Goal: Task Accomplishment & Management: Use online tool/utility

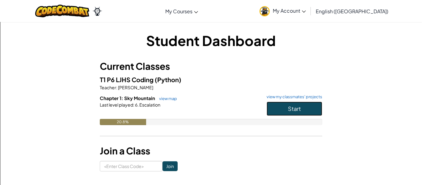
click at [274, 112] on button "Start" at bounding box center [295, 109] width 56 height 14
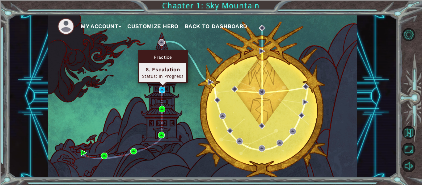
click at [162, 91] on img at bounding box center [162, 90] width 6 height 6
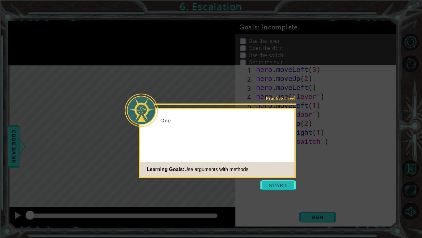
click at [276, 184] on button "Start" at bounding box center [278, 185] width 35 height 10
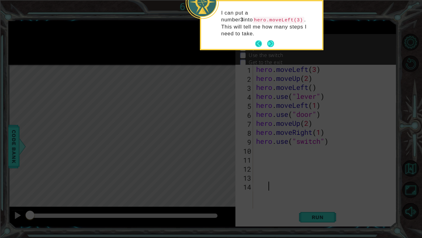
click at [263, 40] on button "Back" at bounding box center [261, 43] width 12 height 7
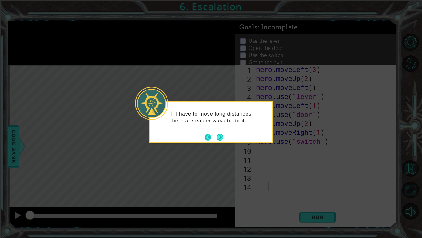
click at [215, 134] on button "Back" at bounding box center [211, 137] width 12 height 7
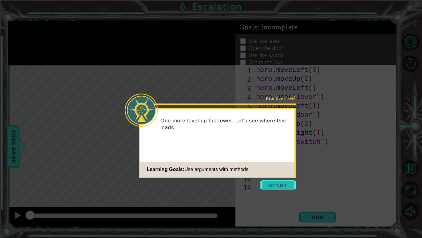
click at [269, 185] on button "Start" at bounding box center [278, 185] width 35 height 10
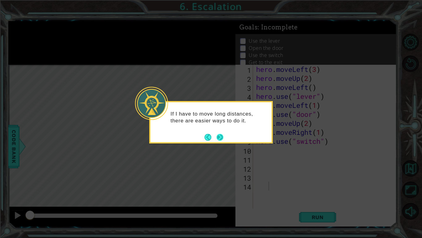
click at [217, 135] on button "Next" at bounding box center [220, 137] width 7 height 7
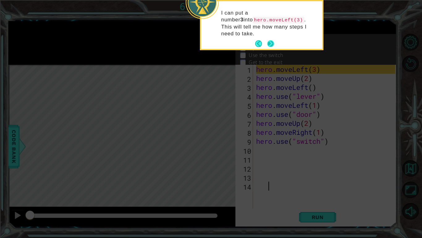
click at [269, 40] on button "Next" at bounding box center [271, 43] width 7 height 7
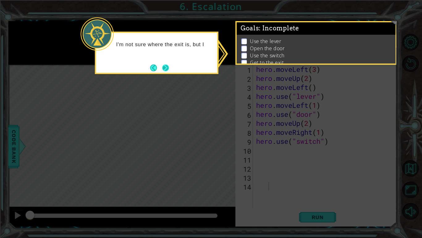
click at [169, 64] on button "Next" at bounding box center [165, 67] width 7 height 7
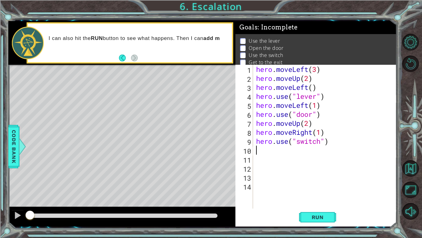
click at [257, 150] on div "hero . moveLeft ( 3 ) hero . moveUp ( 2 ) hero . moveLeft ( ) hero . use ( "lev…" at bounding box center [327, 145] width 144 height 161
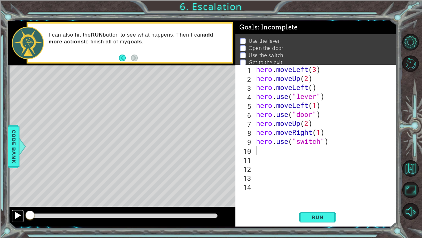
click at [19, 185] on div at bounding box center [18, 215] width 8 height 8
click at [319, 185] on span "Run" at bounding box center [318, 217] width 24 height 6
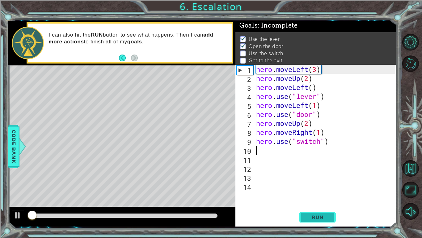
scroll to position [2, 0]
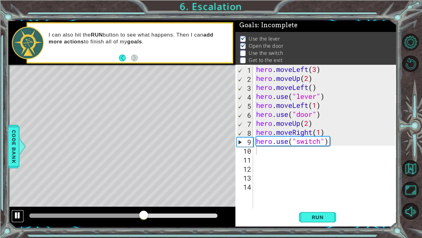
click at [23, 185] on button at bounding box center [17, 215] width 12 height 13
click at [288, 140] on div "hero . moveLeft ( 3 ) hero . moveUp ( 2 ) hero . moveLeft ( ) hero . use ( "lev…" at bounding box center [327, 145] width 144 height 161
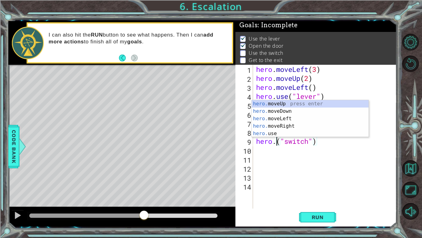
click at [296, 125] on div "hero. moveUp press enter hero. moveDown press enter hero. moveLeft press enter …" at bounding box center [310, 126] width 117 height 52
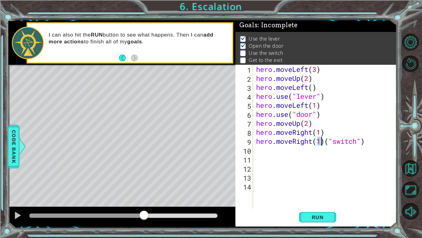
click at [366, 139] on div "hero . moveLeft ( 3 ) hero . moveUp ( 2 ) hero . moveLeft ( ) hero . use ( "lev…" at bounding box center [327, 145] width 144 height 161
type textarea "hero.moveRight(1)"
click at [319, 185] on span "Run" at bounding box center [318, 217] width 24 height 6
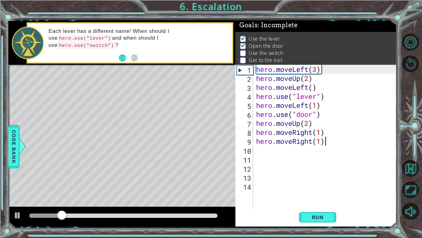
click at [84, 185] on div at bounding box center [123, 215] width 188 height 4
click at [97, 185] on div at bounding box center [123, 215] width 188 height 4
click at [18, 185] on div at bounding box center [18, 215] width 8 height 8
click at [258, 150] on div "hero . moveLeft ( 3 ) hero . moveUp ( 2 ) hero . moveLeft ( ) hero . use ( "lev…" at bounding box center [327, 145] width 144 height 161
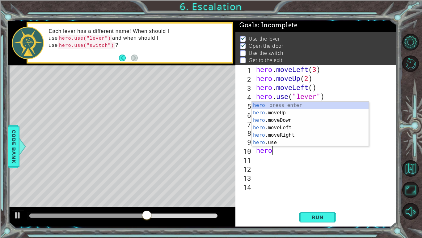
scroll to position [0, 1]
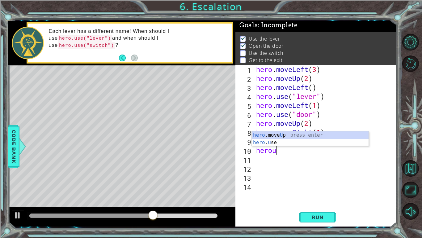
click at [294, 141] on div "hero .move U p press enter hero . u se press enter" at bounding box center [310, 146] width 117 height 30
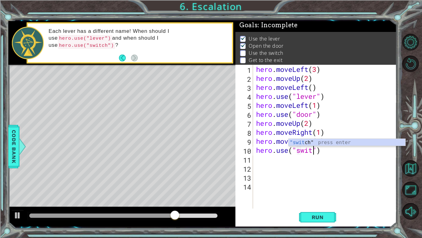
scroll to position [0, 3]
type textarea "hero.use("switch")"
click at [321, 185] on span "Run" at bounding box center [318, 217] width 24 height 6
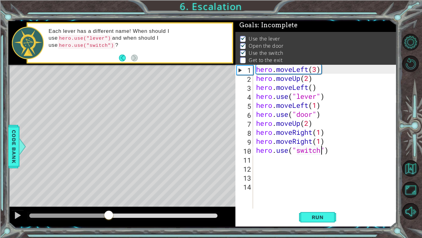
drag, startPoint x: 70, startPoint y: 217, endPoint x: 109, endPoint y: 214, distance: 39.1
click at [109, 185] on div at bounding box center [108, 215] width 11 height 11
click at [256, 161] on div "hero . moveLeft ( 3 ) hero . moveUp ( 2 ) hero . moveLeft ( ) hero . use ( "lev…" at bounding box center [327, 145] width 144 height 161
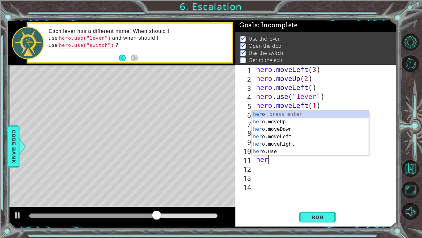
scroll to position [0, 0]
click at [294, 143] on div "hero press enter hero .moveUp press enter hero .moveDown press enter hero .move…" at bounding box center [310, 139] width 117 height 59
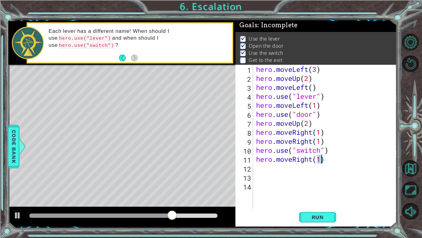
type textarea "hero.moveRight(2)"
click at [255, 171] on div "hero . moveLeft ( 3 ) hero . moveUp ( 2 ) hero . moveLeft ( ) hero . use ( "lev…" at bounding box center [327, 145] width 144 height 161
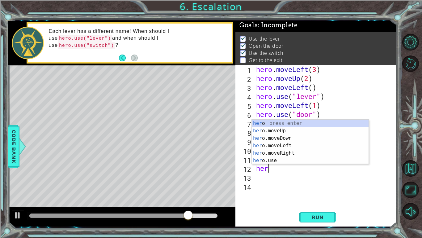
scroll to position [0, 1]
click at [292, 132] on div "hero press enter hero .moveUp press enter hero .moveDown press enter hero .move…" at bounding box center [310, 148] width 117 height 59
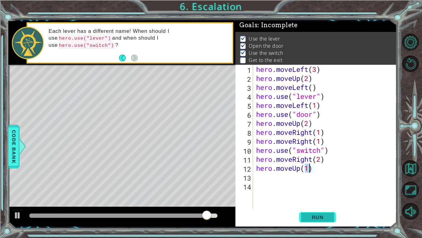
type textarea "hero.moveUp(1)"
click at [314, 185] on button "Run" at bounding box center [317, 217] width 37 height 16
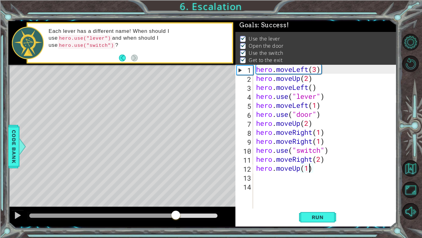
drag, startPoint x: 49, startPoint y: 214, endPoint x: 184, endPoint y: 220, distance: 135.0
click at [182, 185] on div at bounding box center [175, 215] width 11 height 11
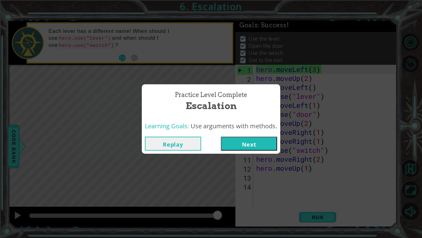
click at [254, 150] on button "Next" at bounding box center [249, 143] width 56 height 14
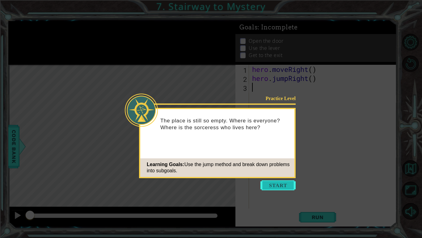
click at [279, 185] on button "Start" at bounding box center [278, 185] width 35 height 10
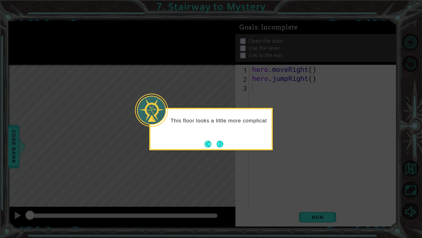
click at [219, 136] on div "This floor looks a little more complicat" at bounding box center [211, 123] width 121 height 24
click at [221, 141] on button "Next" at bounding box center [220, 143] width 7 height 7
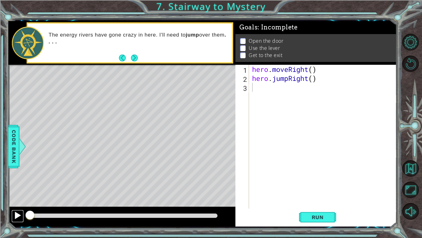
click at [15, 185] on div at bounding box center [18, 215] width 8 height 8
click at [313, 185] on span "Run" at bounding box center [318, 217] width 24 height 6
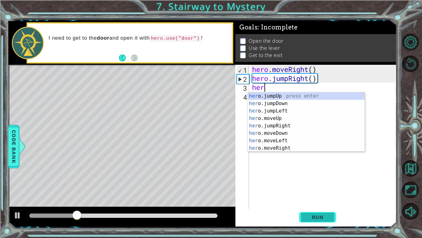
scroll to position [0, 0]
click at [287, 124] on div "hero .jumpUp press enter hero .jumpDown press enter hero .jumpLeft press enter …" at bounding box center [306, 129] width 117 height 74
type textarea "hero.moveUp(1)"
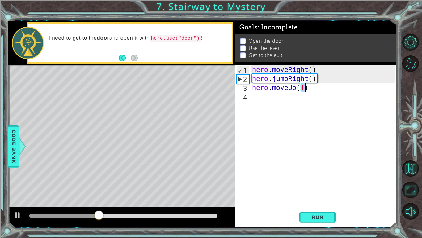
click at [268, 100] on div "hero . moveRight ( ) hero . jumpRight ( ) hero . moveUp ( 1 )" at bounding box center [325, 145] width 148 height 161
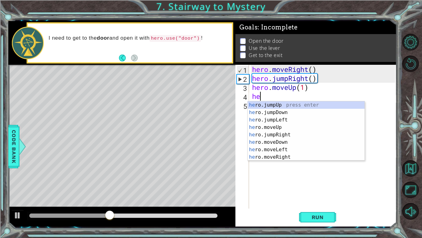
type textarea "hero"
click at [292, 129] on div "hero .jumpUp press enter hero .jumpDown press enter hero .jumpLeft press enter …" at bounding box center [306, 138] width 117 height 74
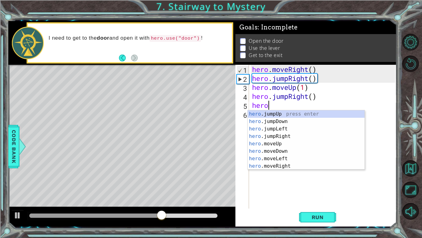
scroll to position [0, 1]
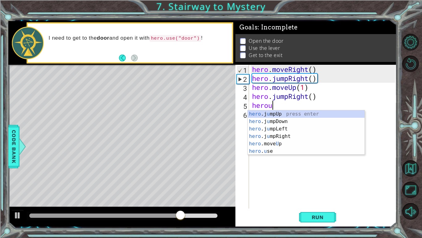
click at [292, 151] on div "hero .j u mpUp press enter hero .j u mpDown press enter hero .j u mpLeft press …" at bounding box center [306, 139] width 117 height 59
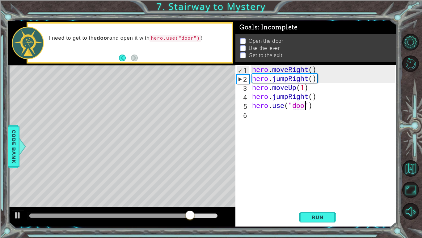
type textarea "hero.use("door")"
click at [261, 116] on div "hero . moveRight ( ) hero . jumpRight ( ) hero . moveUp ( 1 ) hero . jumpRight …" at bounding box center [325, 145] width 148 height 161
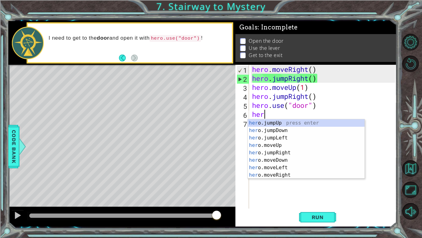
scroll to position [0, 0]
click at [306, 153] on div "hero .jumpUp press enter hero .jumpDown press enter hero .jumpLeft press enter …" at bounding box center [306, 156] width 117 height 74
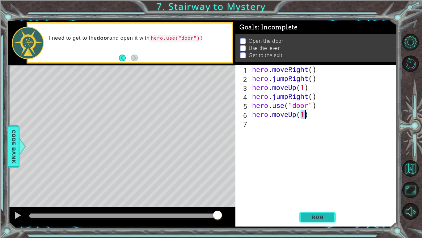
click at [315, 185] on span "Run" at bounding box center [318, 217] width 24 height 6
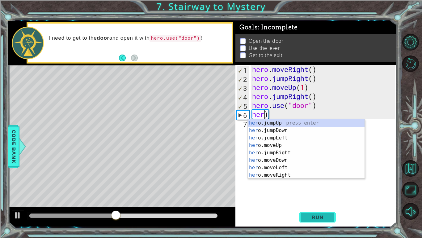
scroll to position [0, 0]
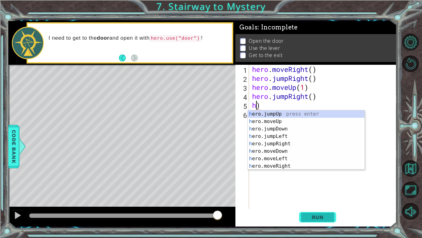
type textarea ")"
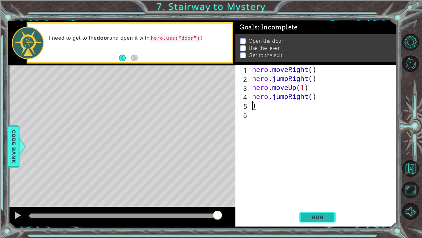
click at [318, 185] on button "Run" at bounding box center [317, 217] width 37 height 16
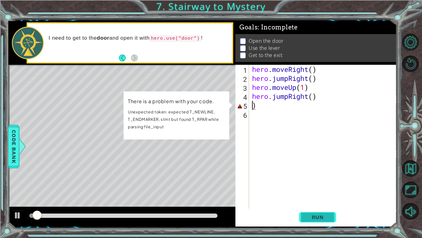
click at [321, 185] on span "Run" at bounding box center [318, 217] width 24 height 6
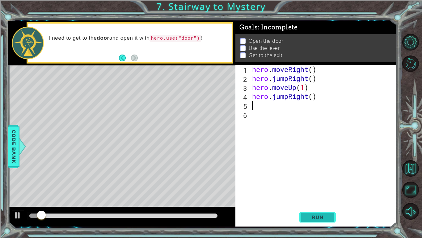
click at [316, 185] on span "Run" at bounding box center [318, 217] width 24 height 6
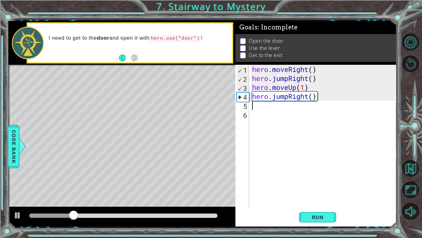
click at [317, 99] on div "hero . moveRight ( ) hero . jumpRight ( ) hero . moveUp ( 1 ) hero . jumpRight …" at bounding box center [325, 145] width 148 height 161
click at [315, 94] on div "hero . moveRight ( ) hero . jumpRight ( ) hero . moveUp ( 1 ) hero . jumpRight …" at bounding box center [325, 145] width 148 height 161
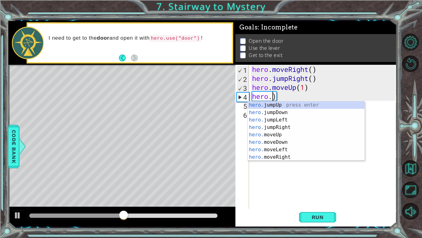
click at [294, 158] on div "hero. jumpUp press enter hero. jumpDown press enter hero. jumpLeft press enter …" at bounding box center [306, 138] width 117 height 74
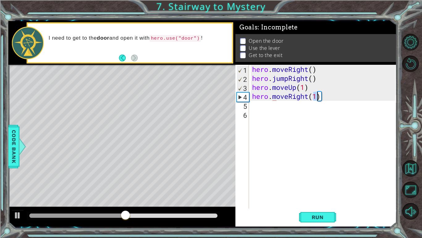
type textarea "hero.moveRight(1)"
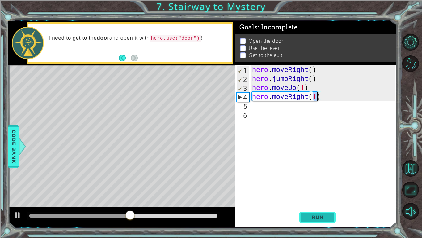
click at [311, 185] on span "Run" at bounding box center [318, 217] width 24 height 6
click at [264, 107] on div "hero . moveRight ( ) hero . jumpRight ( ) hero . moveUp ( 1 ) hero . moveRight …" at bounding box center [325, 145] width 148 height 161
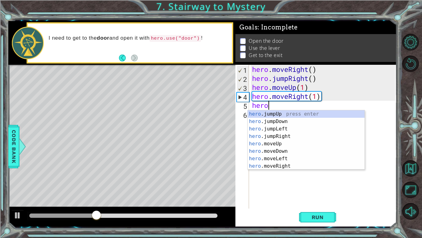
scroll to position [0, 1]
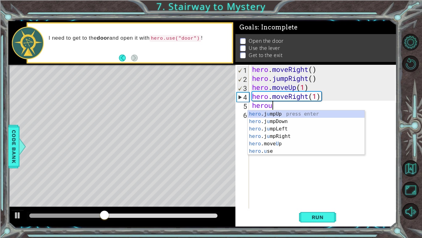
click at [289, 151] on div "hero .j u mpUp press enter hero .j u mpDown press enter hero .j u mpLeft press …" at bounding box center [306, 139] width 117 height 59
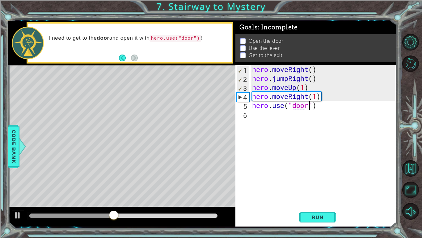
scroll to position [0, 2]
type textarea "hero.use("door")"
click at [323, 185] on span "Run" at bounding box center [318, 217] width 24 height 6
drag, startPoint x: 40, startPoint y: 214, endPoint x: 60, endPoint y: 216, distance: 19.6
click at [60, 185] on div at bounding box center [59, 215] width 11 height 11
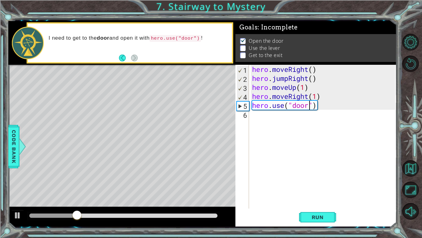
click at [260, 114] on div "hero . moveRight ( ) hero . jumpRight ( ) hero . moveUp ( 1 ) hero . moveRight …" at bounding box center [325, 145] width 148 height 161
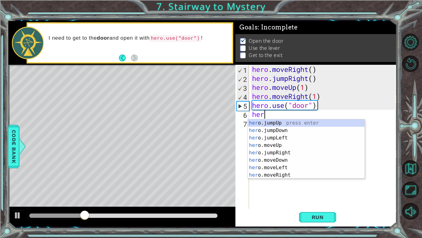
scroll to position [0, 0]
click at [285, 157] on div "hero .jumpUp press enter hero .jumpDown press enter hero .jumpLeft press enter …" at bounding box center [306, 156] width 117 height 74
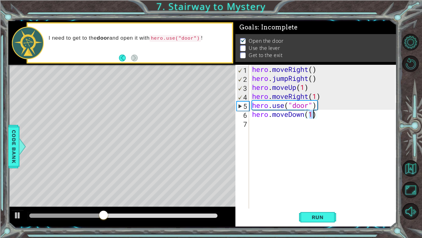
scroll to position [0, 2]
type textarea "hero.moveDown(2)"
click at [318, 185] on span "Run" at bounding box center [318, 217] width 24 height 6
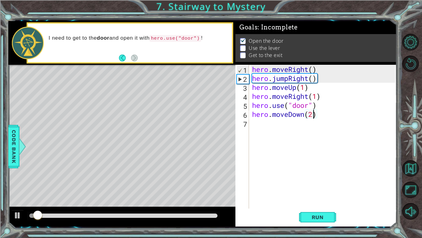
click at [268, 118] on div "hero . moveRight ( ) hero . jumpRight ( ) hero . moveUp ( 1 ) hero . moveRight …" at bounding box center [325, 145] width 148 height 161
click at [257, 131] on div "hero . moveRight ( ) hero . jumpRight ( ) hero . moveUp ( 1 ) hero . moveRight …" at bounding box center [325, 145] width 148 height 161
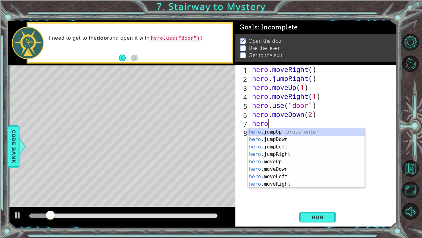
scroll to position [0, 0]
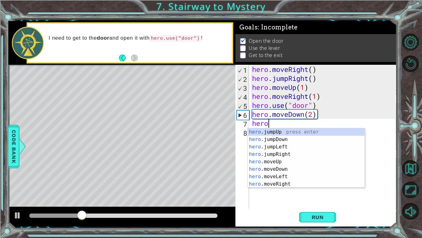
click at [295, 175] on div "hero .jumpUp press enter hero .jumpDown press enter hero .jumpLeft press enter …" at bounding box center [306, 165] width 117 height 74
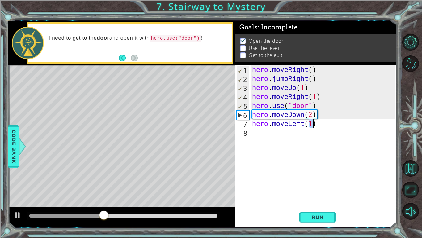
type textarea "hero.moveLeft(2)"
click at [268, 135] on div "hero . moveRight ( ) hero . jumpRight ( ) hero . moveUp ( 1 ) hero . moveRight …" at bounding box center [325, 145] width 148 height 161
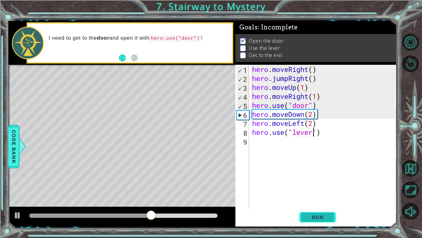
click at [322, 185] on button "Run" at bounding box center [317, 217] width 37 height 16
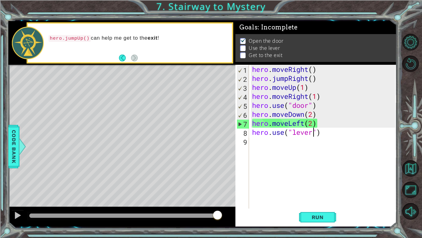
click at [316, 114] on div "hero . moveRight ( ) hero . jumpRight ( ) hero . moveUp ( 1 ) hero . moveRight …" at bounding box center [325, 145] width 148 height 161
click at [308, 113] on div "hero . moveRight ( ) hero . jumpRight ( ) hero . moveUp ( 1 ) hero . moveRight …" at bounding box center [325, 145] width 148 height 161
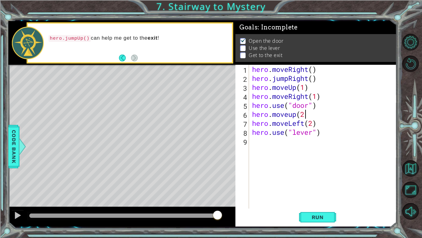
scroll to position [0, 2]
click at [319, 185] on span "Run" at bounding box center [318, 217] width 24 height 6
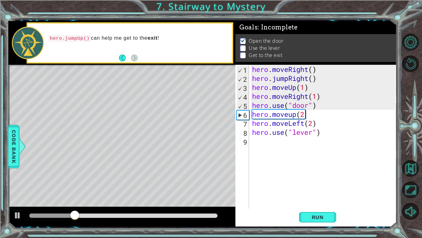
scroll to position [0, 2]
click at [302, 114] on div "hero . moveRight ( ) hero . jumpRight ( ) hero . moveUp ( 1 ) hero . moveRight …" at bounding box center [325, 145] width 148 height 161
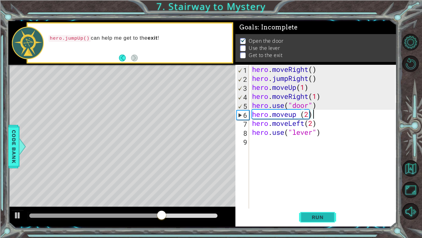
click at [321, 185] on span "Run" at bounding box center [318, 217] width 24 height 6
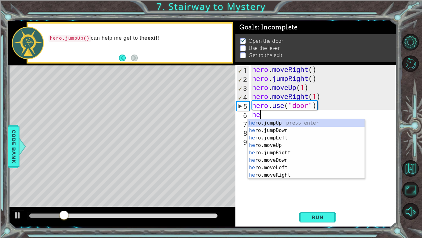
scroll to position [0, 0]
type textarea "h"
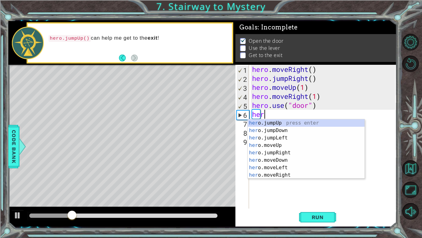
scroll to position [0, 0]
click at [289, 150] on div "hero .jumpUp press enter hero .jumpDown press enter hero .jumpLeft press enter …" at bounding box center [306, 156] width 117 height 74
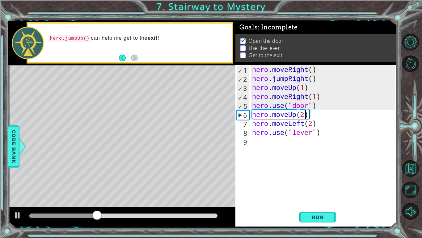
scroll to position [0, 2]
click at [314, 185] on span "Run" at bounding box center [318, 217] width 24 height 6
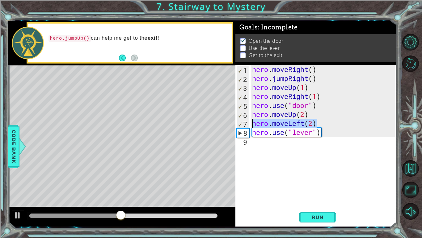
drag, startPoint x: 317, startPoint y: 123, endPoint x: 252, endPoint y: 122, distance: 65.6
click at [252, 122] on div "hero . moveRight ( ) hero . jumpRight ( ) hero . moveUp ( 1 ) hero . moveRight …" at bounding box center [325, 145] width 148 height 161
type textarea "hero.moveLeft(2)"
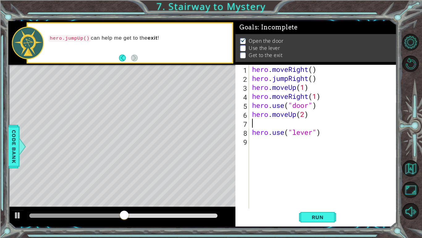
scroll to position [0, 0]
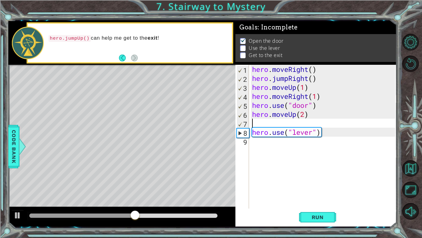
type textarea "hero.moveUp(2)"
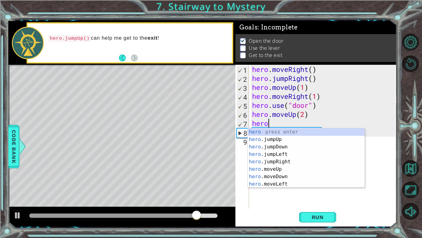
scroll to position [0, 1]
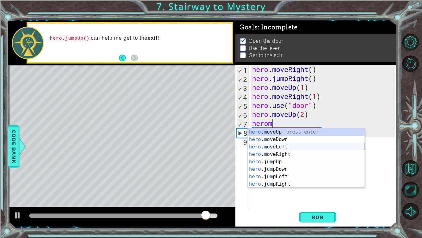
click at [290, 144] on div "hero . m oveUp press enter hero . m oveDown press enter hero . m oveLeft press …" at bounding box center [306, 165] width 117 height 74
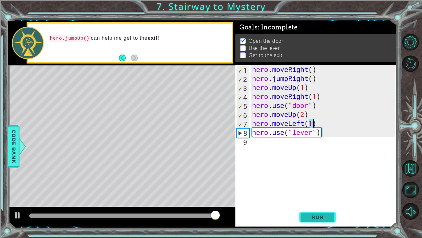
type textarea "hero.moveLeft(1)"
click at [308, 185] on span "Run" at bounding box center [318, 217] width 24 height 6
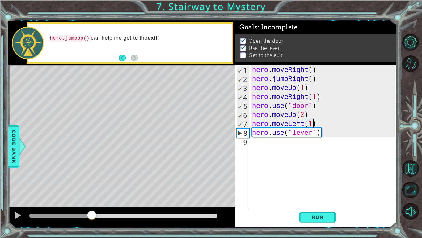
drag, startPoint x: 37, startPoint y: 219, endPoint x: 92, endPoint y: 216, distance: 55.1
click at [92, 185] on div at bounding box center [91, 215] width 11 height 11
click at [251, 139] on div "hero . moveRight ( ) hero . jumpRight ( ) hero . moveUp ( 1 ) hero . moveRight …" at bounding box center [325, 145] width 148 height 161
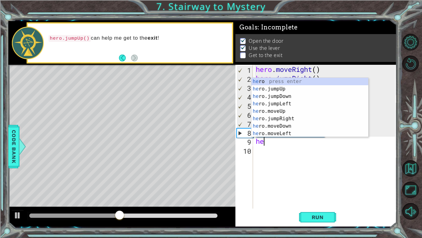
type textarea "hero"
click at [287, 102] on div "hero press enter hero .jumpUp press enter hero .jumpDown press enter hero .jump…" at bounding box center [310, 115] width 117 height 74
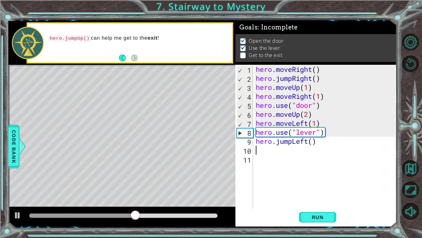
scroll to position [0, 0]
click at [313, 142] on div "hero . moveRight ( ) hero . jumpRight ( ) hero . moveUp ( 1 ) hero . moveRight …" at bounding box center [327, 145] width 144 height 161
type textarea "hero.jumpLeft(2)"
click at [258, 154] on div "hero . moveRight ( ) hero . jumpRight ( ) hero . moveUp ( 1 ) hero . moveRight …" at bounding box center [327, 145] width 144 height 161
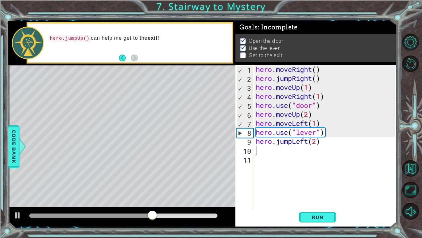
scroll to position [0, 0]
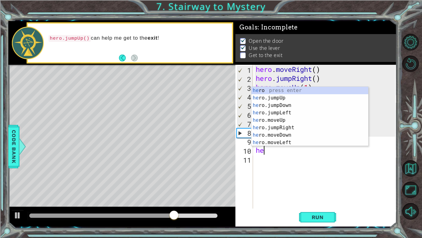
type textarea "hero"
click at [317, 172] on div "hero . moveRight ( ) hero . jumpRight ( ) hero . moveUp ( 1 ) hero . moveRight …" at bounding box center [327, 145] width 144 height 161
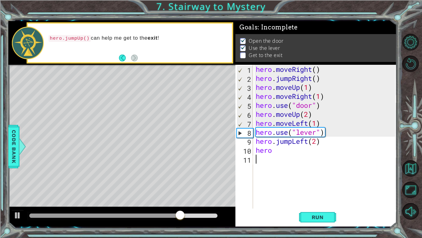
scroll to position [0, 0]
click at [293, 144] on div "hero . moveRight ( ) hero . jumpRight ( ) hero . moveUp ( 1 ) hero . moveRight …" at bounding box center [327, 145] width 144 height 161
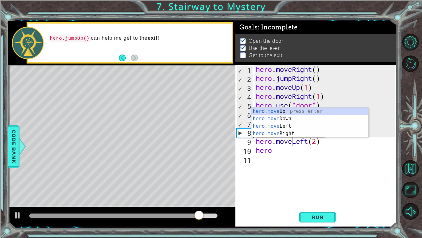
scroll to position [0, 2]
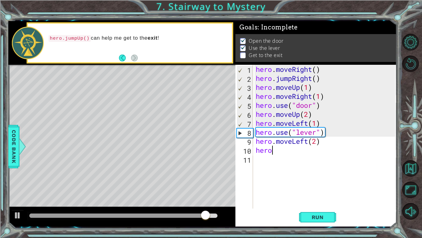
click at [272, 151] on div "hero . moveRight ( ) hero . jumpRight ( ) hero . moveUp ( 1 ) hero . moveRight …" at bounding box center [327, 145] width 144 height 161
type textarea "heroj"
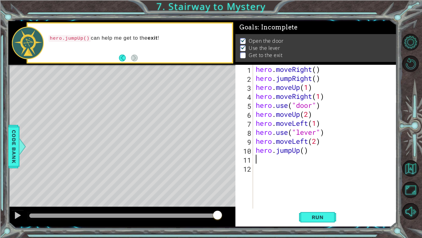
scroll to position [0, 0]
click at [308, 185] on button "Run" at bounding box center [317, 217] width 37 height 16
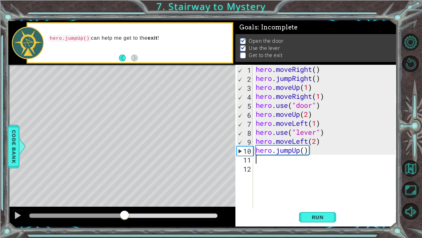
drag, startPoint x: 32, startPoint y: 214, endPoint x: 124, endPoint y: 210, distance: 92.2
click at [124, 185] on div at bounding box center [124, 215] width 11 height 11
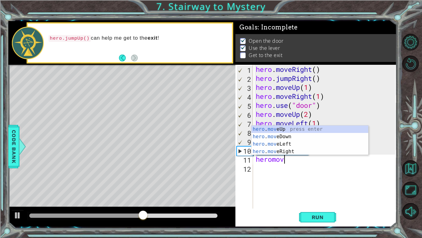
scroll to position [0, 1]
click at [290, 143] on div "hero . move Up press enter hero . move Down press enter hero . move Left press …" at bounding box center [310, 147] width 117 height 45
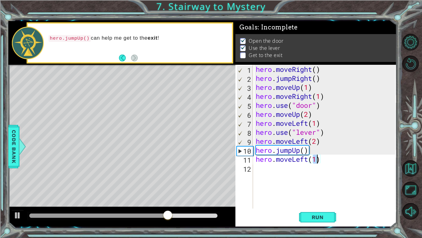
scroll to position [0, 2]
click at [310, 185] on span "Run" at bounding box center [318, 217] width 24 height 6
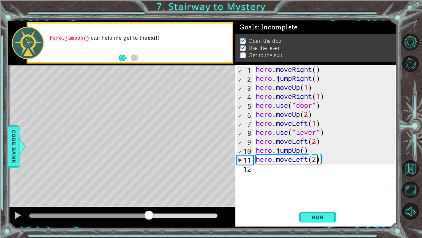
drag, startPoint x: 37, startPoint y: 212, endPoint x: 149, endPoint y: 212, distance: 112.0
click at [149, 185] on div at bounding box center [149, 215] width 11 height 11
click at [308, 159] on div "hero . moveRight ( ) hero . jumpRight ( ) hero . moveUp ( 1 ) hero . moveRight …" at bounding box center [327, 145] width 144 height 161
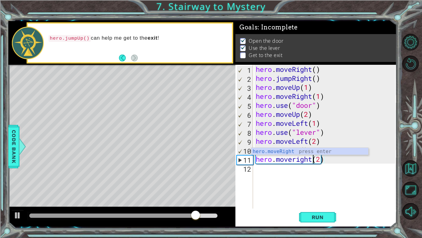
click at [322, 150] on div "hero.moveRight press enter" at bounding box center [310, 159] width 117 height 22
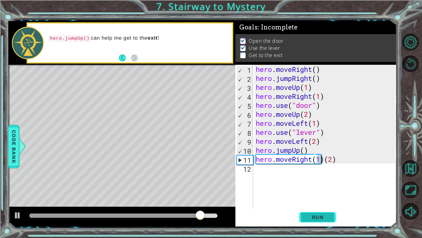
click at [315, 185] on span "Run" at bounding box center [318, 217] width 24 height 6
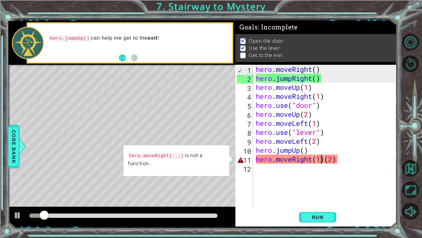
click at [324, 158] on div "hero . moveRight ( ) hero . jumpRight ( ) hero . moveUp ( 1 ) hero . moveRight …" at bounding box center [327, 145] width 144 height 161
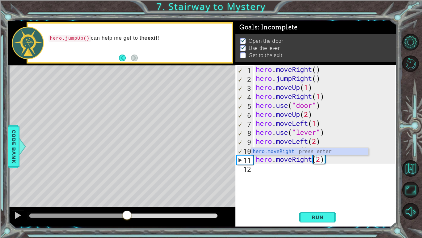
drag, startPoint x: 59, startPoint y: 213, endPoint x: 128, endPoint y: 215, distance: 68.7
click at [128, 185] on div at bounding box center [127, 215] width 11 height 11
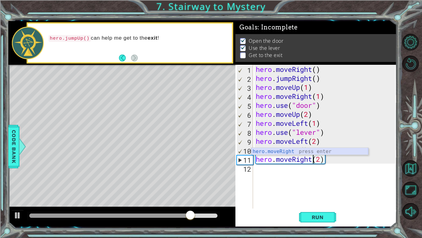
click at [324, 150] on div "hero.moveRight press enter" at bounding box center [310, 159] width 117 height 22
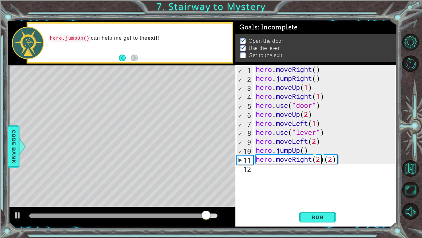
scroll to position [0, 3]
click at [336, 158] on div "hero . moveRight ( ) hero . jumpRight ( ) hero . moveUp ( 1 ) hero . moveRight …" at bounding box center [327, 145] width 144 height 161
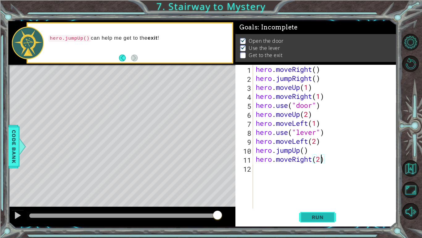
type textarea "hero.moveRight(2)"
click at [325, 185] on span "Run" at bounding box center [318, 217] width 24 height 6
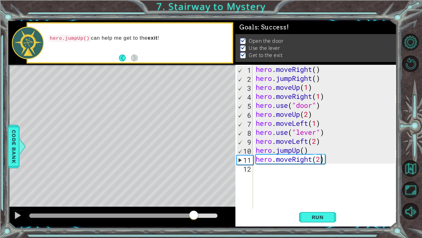
drag, startPoint x: 42, startPoint y: 218, endPoint x: 195, endPoint y: 216, distance: 153.1
click at [195, 185] on div at bounding box center [193, 215] width 11 height 11
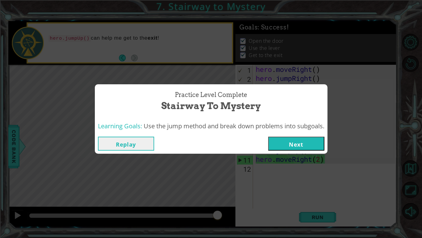
click at [293, 141] on button "Next" at bounding box center [296, 143] width 56 height 14
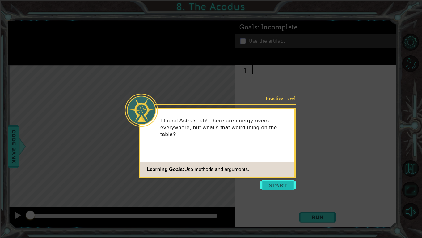
click at [280, 185] on button "Start" at bounding box center [278, 185] width 35 height 10
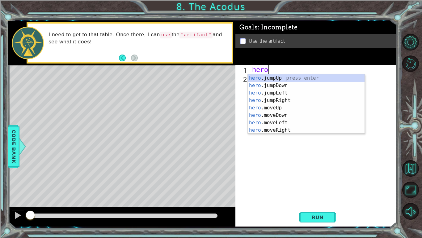
scroll to position [0, 0]
click at [286, 108] on div "hero .jumpUp press enter hero .jumpDown press enter hero .jumpLeft press enter …" at bounding box center [306, 111] width 117 height 74
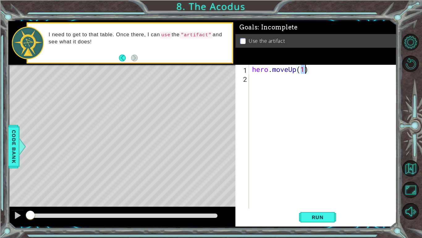
type textarea "hero.moveUp(2)"
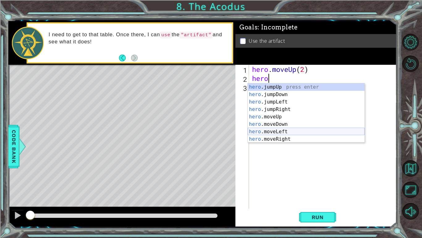
click at [283, 129] on div "hero .jumpUp press enter hero .jumpDown press enter hero .jumpLeft press enter …" at bounding box center [306, 120] width 117 height 74
type textarea "hero.moveLeft(1)"
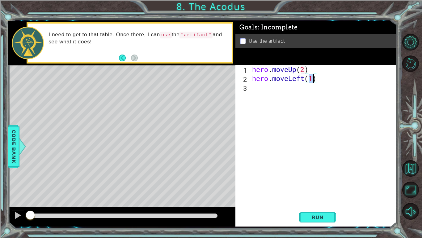
click at [253, 88] on div "hero . moveUp ( 2 ) hero . moveLeft ( 1 )" at bounding box center [325, 145] width 148 height 161
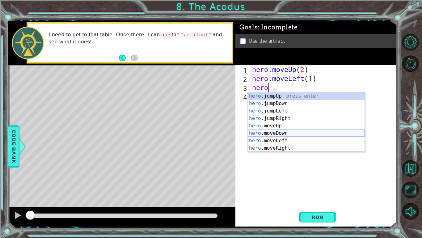
click at [271, 131] on div "hero .jumpUp press enter hero .jumpDown press enter hero .jumpLeft press enter …" at bounding box center [306, 129] width 117 height 74
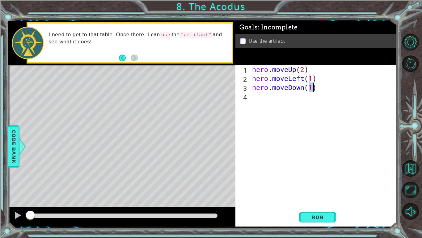
type textarea "hero.moveDown(2)"
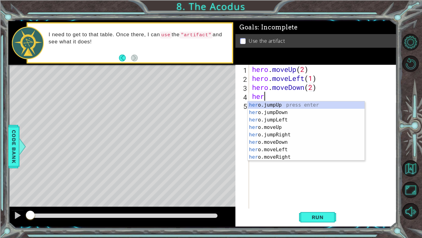
type textarea "hero"
click at [283, 119] on div "hero .jumpUp press enter hero .jumpDown press enter hero .jumpLeft press enter …" at bounding box center [306, 138] width 117 height 74
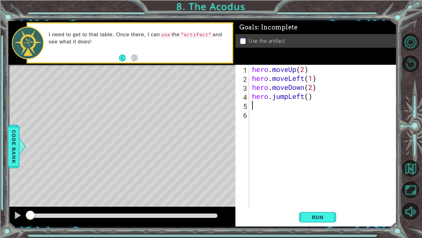
click at [309, 97] on div "hero . moveUp ( 2 ) hero . moveLeft ( 1 ) hero . moveDown ( 2 ) hero . jumpLeft…" at bounding box center [325, 145] width 148 height 161
type textarea "hero.jumpLeft(1)"
click at [261, 106] on div "hero . moveUp ( 2 ) hero . moveLeft ( 1 ) hero . moveDown ( 2 ) hero . jumpLeft…" at bounding box center [325, 145] width 148 height 161
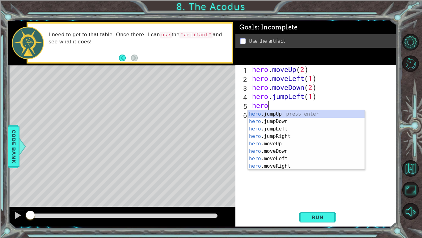
scroll to position [0, 0]
type textarea "heroj"
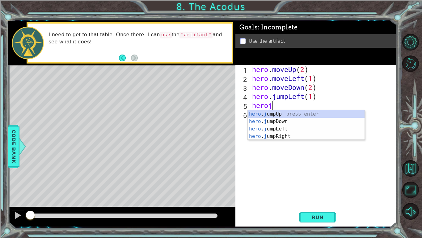
scroll to position [0, 1]
click at [277, 127] on div "hero . j umpUp press enter hero . j umpDown press enter hero . j umpLeft press …" at bounding box center [306, 132] width 117 height 45
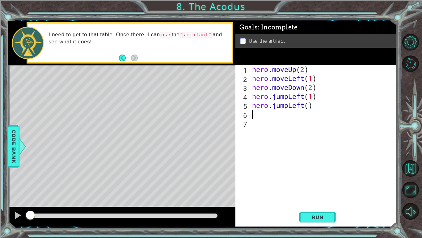
click at [308, 107] on div "hero . moveUp ( 2 ) hero . moveLeft ( 1 ) hero . moveDown ( 2 ) hero . jumpLeft…" at bounding box center [325, 145] width 148 height 161
type textarea "hero.jumpLeft(1)"
click at [255, 117] on div "hero . moveUp ( 2 ) hero . moveLeft ( 1 ) hero . moveDown ( 2 ) hero . jumpLeft…" at bounding box center [325, 145] width 148 height 161
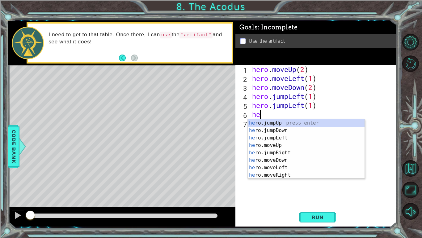
type textarea "hero"
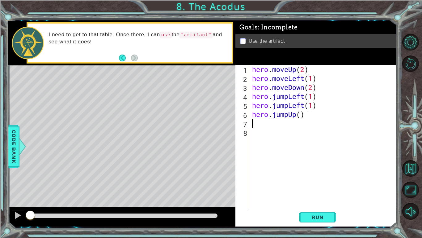
click at [300, 114] on div "hero . moveUp ( 2 ) hero . moveLeft ( 1 ) hero . moveDown ( 2 ) hero . jumpLeft…" at bounding box center [325, 145] width 148 height 161
type textarea "hero.jumpUp(2)"
click at [254, 123] on div "hero . moveUp ( 2 ) hero . moveLeft ( 1 ) hero . moveDown ( 2 ) hero . jumpLeft…" at bounding box center [325, 145] width 148 height 161
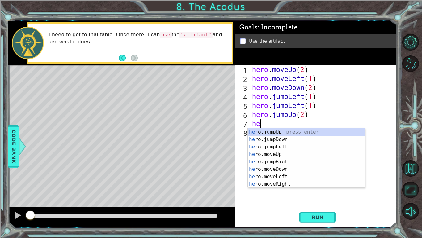
type textarea "hero"
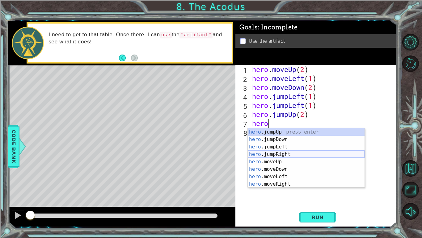
click at [278, 153] on div "hero .jumpUp press enter hero .jumpDown press enter hero .jumpLeft press enter …" at bounding box center [306, 165] width 117 height 74
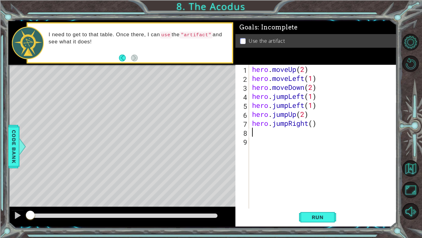
scroll to position [0, 0]
click at [313, 123] on div "hero . moveUp ( 2 ) hero . moveLeft ( 1 ) hero . moveDown ( 2 ) hero . jumpLeft…" at bounding box center [325, 145] width 148 height 161
click at [326, 185] on span "Run" at bounding box center [318, 217] width 24 height 6
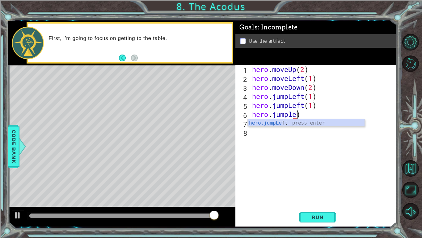
scroll to position [0, 2]
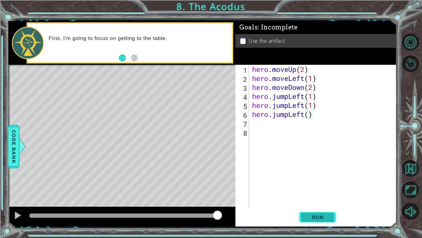
click at [322, 185] on span "Run" at bounding box center [318, 217] width 24 height 6
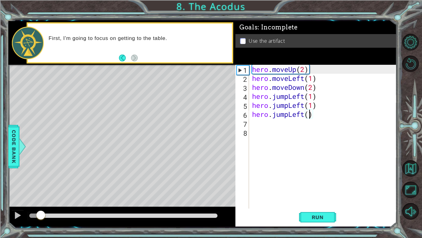
drag, startPoint x: 40, startPoint y: 213, endPoint x: 28, endPoint y: 207, distance: 13.7
click at [28, 185] on div at bounding box center [121, 216] width 227 height 20
click at [304, 113] on div "hero . moveUp ( 2 ) hero . moveLeft ( 1 ) hero . moveDown ( 2 ) hero . jumpLeft…" at bounding box center [325, 145] width 148 height 161
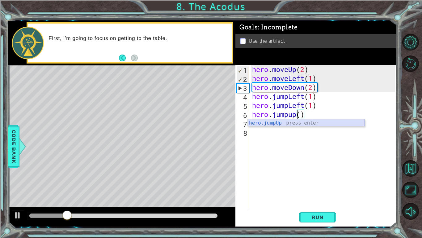
click at [311, 122] on div "hero.jumpUp press enter" at bounding box center [306, 130] width 117 height 22
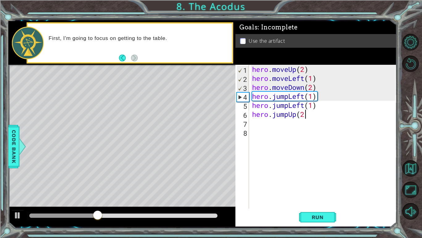
type textarea "hero.jumpUp(2)"
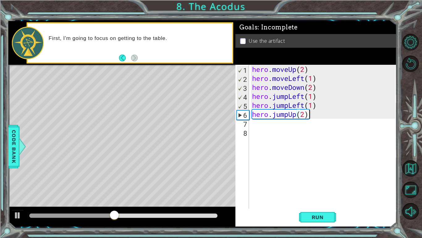
click at [252, 122] on div "hero . moveUp ( 2 ) hero . moveLeft ( 1 ) hero . moveDown ( 2 ) hero . jumpLeft…" at bounding box center [325, 145] width 148 height 161
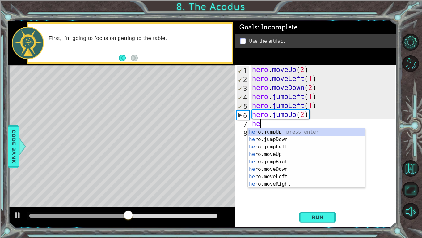
type textarea "hero"
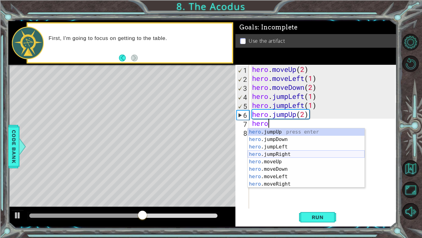
click at [273, 151] on div "hero .jumpUp press enter hero .jumpDown press enter hero .jumpLeft press enter …" at bounding box center [306, 165] width 117 height 74
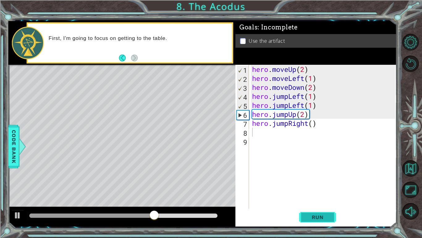
click at [319, 185] on span "Run" at bounding box center [318, 217] width 24 height 6
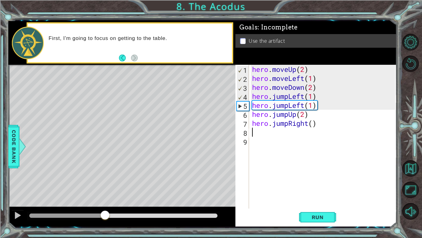
click at [105, 185] on div "methods hero moveDown(steps) moveUp(steps) moveLeft(steps) moveRight(steps) use…" at bounding box center [202, 123] width 389 height 205
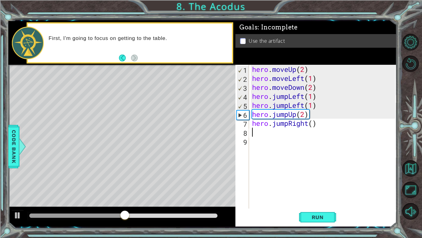
click at [305, 105] on div "hero . moveUp ( 2 ) hero . moveLeft ( 1 ) hero . moveDown ( 2 ) hero . jumpLeft…" at bounding box center [325, 145] width 148 height 161
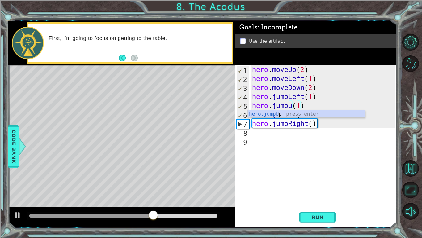
scroll to position [0, 2]
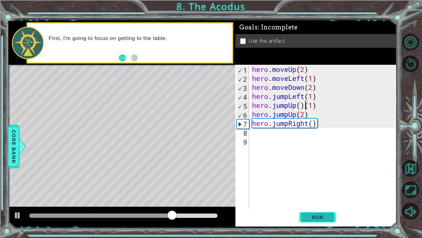
click at [328, 185] on span "Run" at bounding box center [318, 217] width 24 height 6
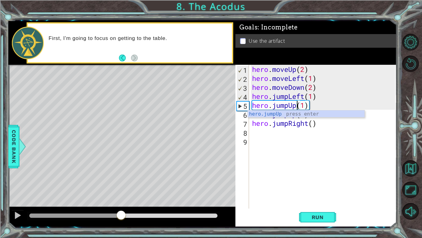
drag, startPoint x: 65, startPoint y: 214, endPoint x: 121, endPoint y: 216, distance: 56.0
click at [121, 185] on div at bounding box center [121, 215] width 11 height 11
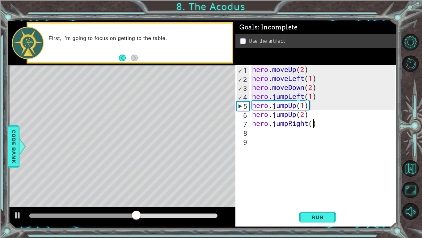
click at [313, 124] on div "hero . moveUp ( 2 ) hero . moveLeft ( 1 ) hero . moveDown ( 2 ) hero . jumpLeft…" at bounding box center [325, 145] width 148 height 161
drag, startPoint x: 309, startPoint y: 112, endPoint x: 251, endPoint y: 114, distance: 58.2
click at [251, 114] on div "hero . moveUp ( 2 ) hero . moveLeft ( 1 ) hero . moveDown ( 2 ) hero . jumpLeft…" at bounding box center [325, 145] width 148 height 161
type textarea "hero.jumpUp(2)"
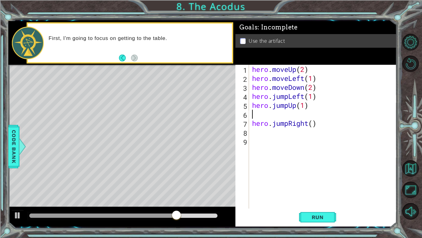
scroll to position [0, 0]
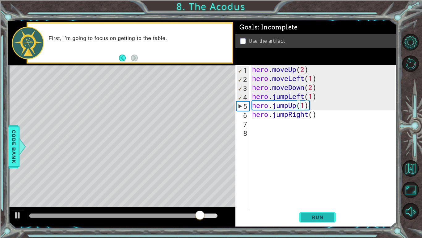
click at [311, 185] on span "Run" at bounding box center [318, 217] width 24 height 6
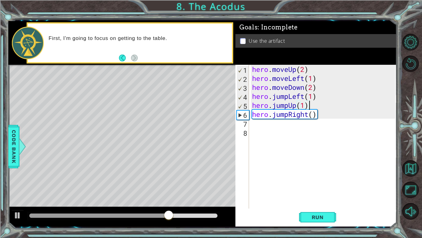
click at [290, 113] on div "hero . moveUp ( 2 ) hero . moveLeft ( 1 ) hero . moveDown ( 2 ) hero . jumpLeft…" at bounding box center [325, 145] width 148 height 161
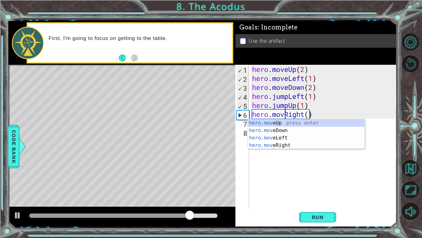
scroll to position [0, 2]
type textarea "hero.moveRight()"
click at [305, 185] on button "Run" at bounding box center [317, 217] width 37 height 16
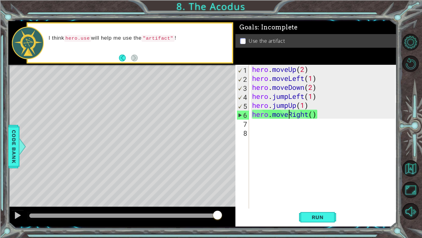
drag, startPoint x: 65, startPoint y: 216, endPoint x: 282, endPoint y: 202, distance: 217.6
click at [282, 185] on div "1 ההההההההההההההההההההההההההההההההההההההההההההההההההההההההההההההההההההההההההההה…" at bounding box center [202, 123] width 389 height 205
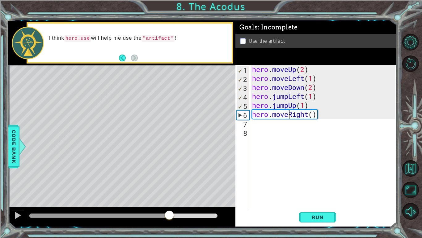
drag, startPoint x: 53, startPoint y: 215, endPoint x: 170, endPoint y: 226, distance: 117.4
click at [170, 185] on div "1 ההההההההההההההההההההההההההההההההההההההההההההההההההההההההההההההההההההההההההההה…" at bounding box center [202, 123] width 389 height 209
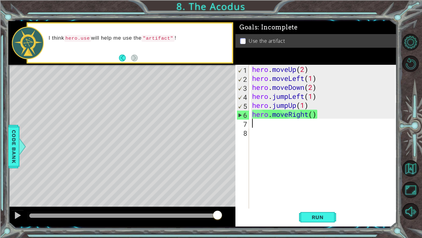
click at [253, 125] on div "hero . moveUp ( 2 ) hero . moveLeft ( 1 ) hero . moveDown ( 2 ) hero . jumpLeft…" at bounding box center [325, 145] width 148 height 161
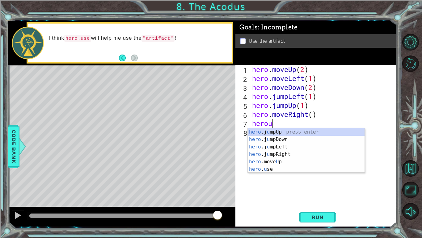
scroll to position [0, 1]
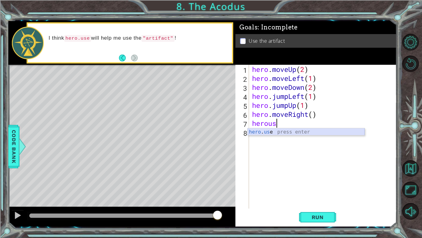
click at [270, 131] on div "hero . us e press enter" at bounding box center [306, 139] width 117 height 22
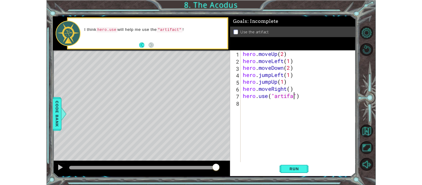
scroll to position [0, 3]
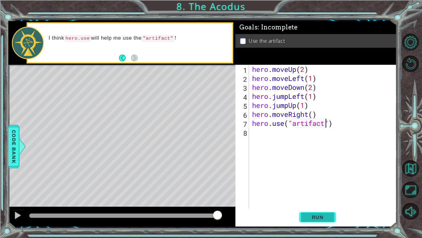
type textarea "hero.use("artifact")"
click at [321, 185] on span "Run" at bounding box center [318, 217] width 24 height 6
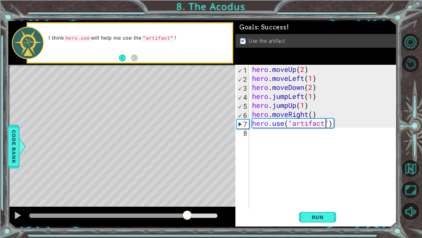
drag, startPoint x: 46, startPoint y: 214, endPoint x: 191, endPoint y: 206, distance: 145.9
click at [191, 185] on div at bounding box center [121, 216] width 227 height 20
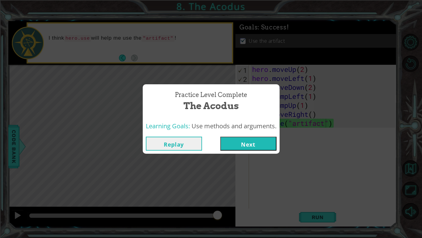
click at [260, 142] on button "Next" at bounding box center [249, 143] width 56 height 14
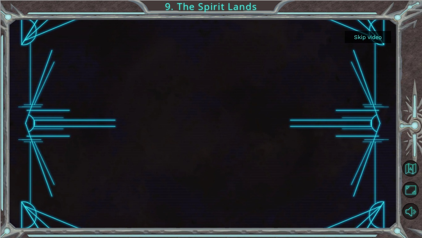
click at [365, 36] on button "Skip video" at bounding box center [368, 37] width 46 height 12
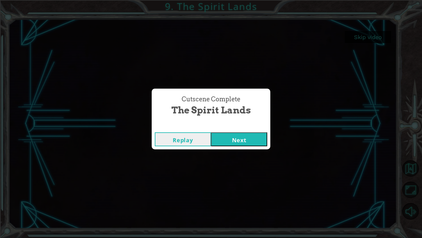
click at [244, 142] on button "Next" at bounding box center [239, 139] width 56 height 14
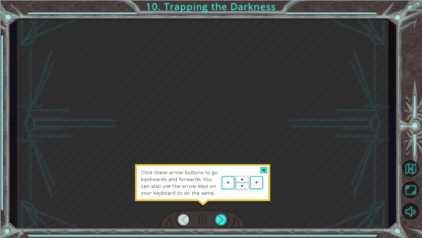
click at [265, 182] on area at bounding box center [265, 182] width 0 height 0
click at [259, 184] on div "Click these arrow buttons to go backwards and forwards. You can also use the ar…" at bounding box center [203, 123] width 372 height 209
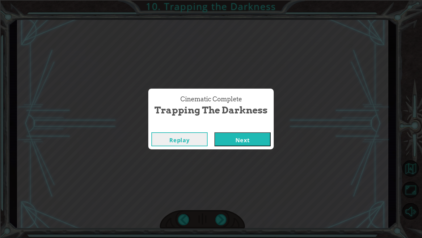
click at [248, 137] on button "Next" at bounding box center [243, 139] width 56 height 14
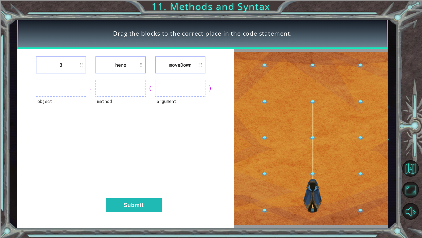
click at [312, 172] on img at bounding box center [311, 138] width 155 height 173
